Goal: Task Accomplishment & Management: Complete application form

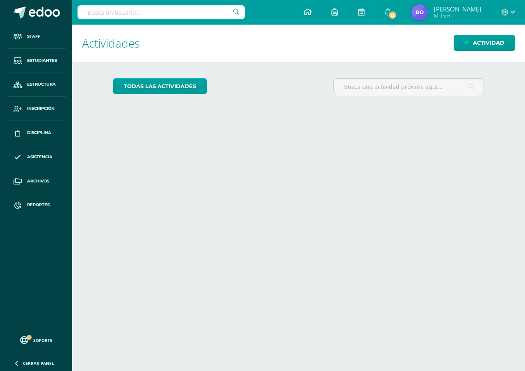
click at [305, 13] on icon at bounding box center [307, 11] width 8 height 7
click at [470, 45] on link "Actividad" at bounding box center [483, 43] width 61 height 16
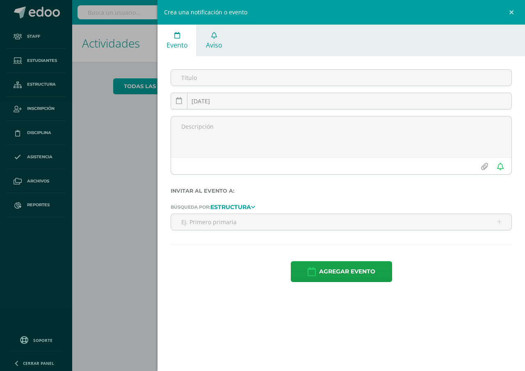
click at [213, 43] on span "Aviso" at bounding box center [214, 45] width 16 height 9
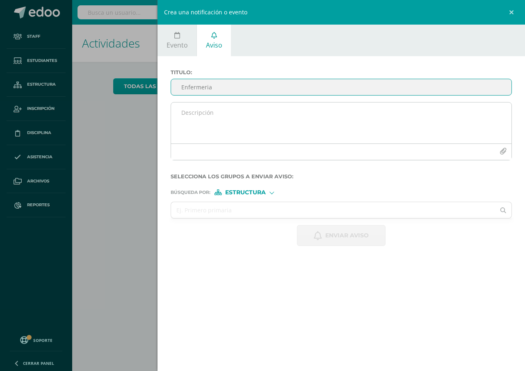
type input "Enfermeria"
click at [180, 118] on textarea at bounding box center [341, 122] width 340 height 41
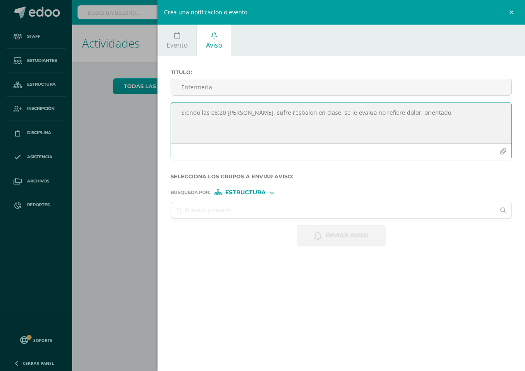
click at [345, 114] on textarea "Siendo las 08:20 [PERSON_NAME], sufre resbalon en clase, se le evalua no refier…" at bounding box center [341, 122] width 340 height 41
click at [461, 112] on textarea "Siendo las 08:20 [PERSON_NAME], sufre resbalon en clase pegando la cabeza en pi…" at bounding box center [341, 122] width 340 height 41
click at [247, 120] on textarea "Siendo las 08:20 [PERSON_NAME], sufre resbalon en clase pegando la cabeza en pi…" at bounding box center [341, 122] width 340 height 41
type textarea "Siendo las 08:20 [PERSON_NAME], sufre resbalon en clase pegando la cabeza en pi…"
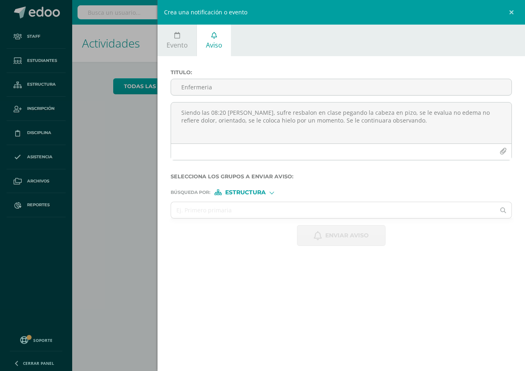
click at [235, 191] on span "Estructura" at bounding box center [245, 192] width 41 height 5
click at [236, 216] on span "Persona" at bounding box center [249, 213] width 30 height 5
click at [180, 209] on input "text" at bounding box center [333, 210] width 324 height 16
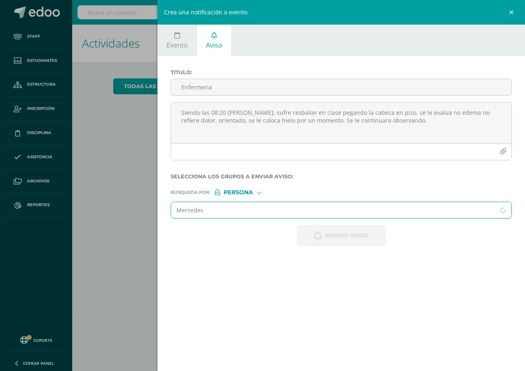
type input "Mercedes"
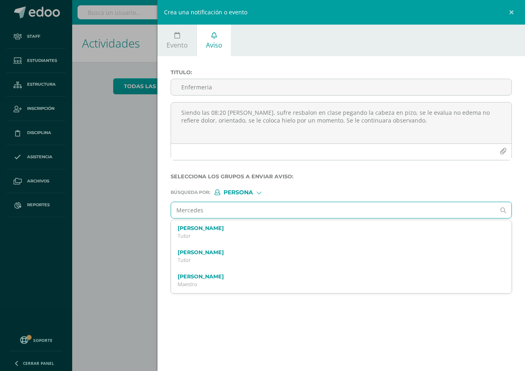
click at [203, 277] on label "[PERSON_NAME]" at bounding box center [333, 276] width 312 height 6
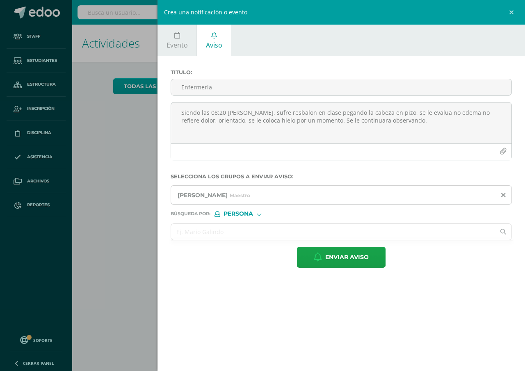
click at [184, 232] on input "text" at bounding box center [333, 232] width 324 height 16
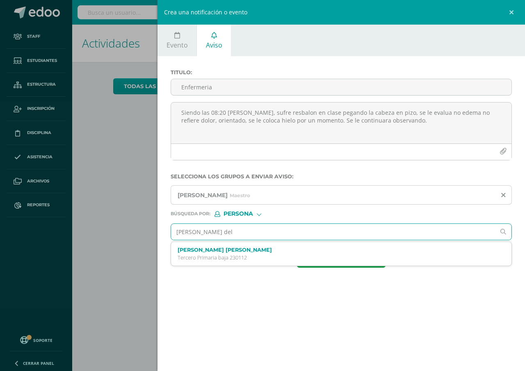
click at [174, 230] on input "[PERSON_NAME] del" at bounding box center [333, 232] width 324 height 16
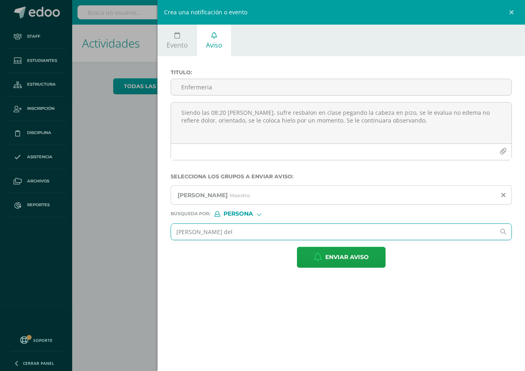
click at [241, 233] on input "[PERSON_NAME] del" at bounding box center [333, 232] width 324 height 16
type input "n"
type input "N"
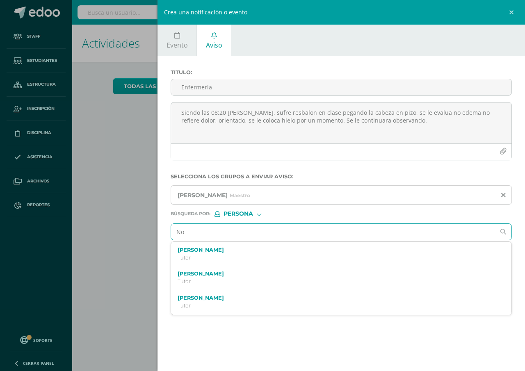
type input "N"
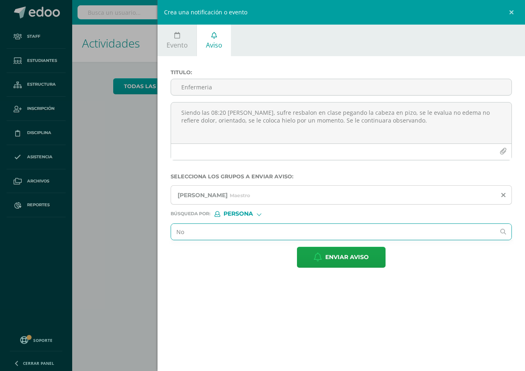
type input "N"
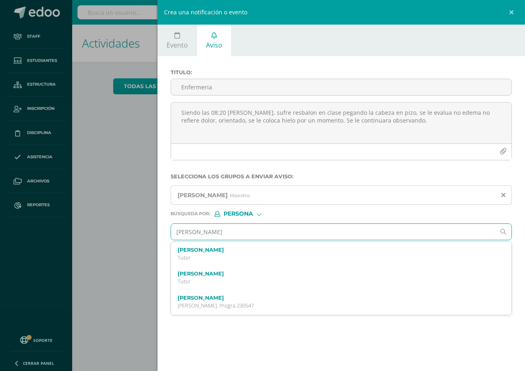
type input "[PERSON_NAME]"
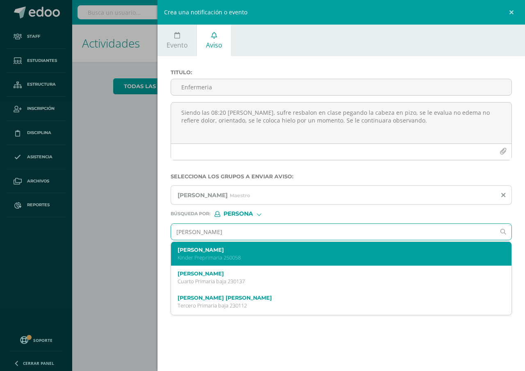
click at [219, 250] on label "[PERSON_NAME]" at bounding box center [333, 250] width 312 height 6
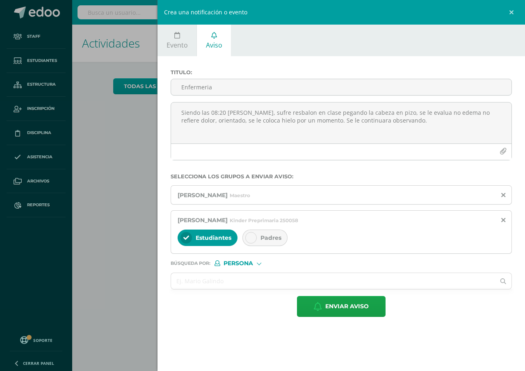
click at [276, 240] on span "Padres" at bounding box center [270, 237] width 21 height 7
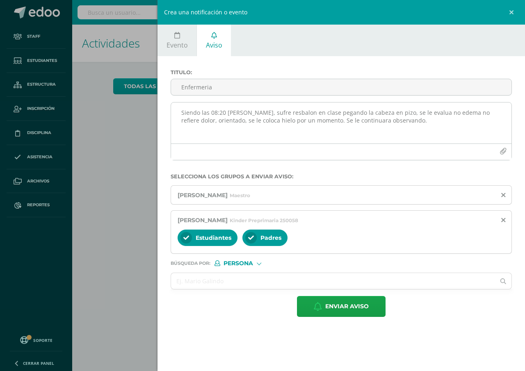
click at [224, 112] on textarea "Siendo las 08:20 [PERSON_NAME], sufre resbalon en clase pegando la cabeza en pi…" at bounding box center [341, 122] width 340 height 41
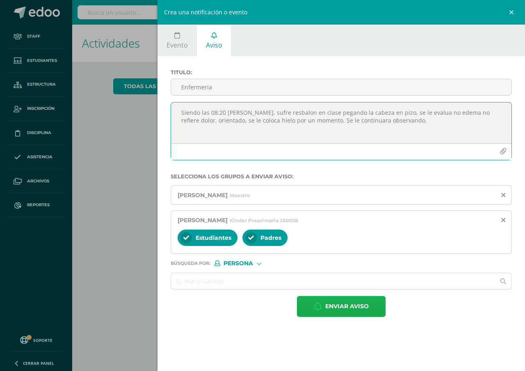
type textarea "Siendo las 08:20 [PERSON_NAME], sufre resbalon en clase pegando la cabeza en pi…"
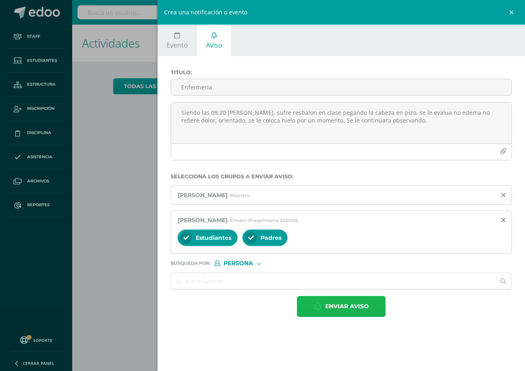
click at [353, 307] on span "Enviar aviso" at bounding box center [346, 306] width 43 height 20
